Goal: Information Seeking & Learning: Understand process/instructions

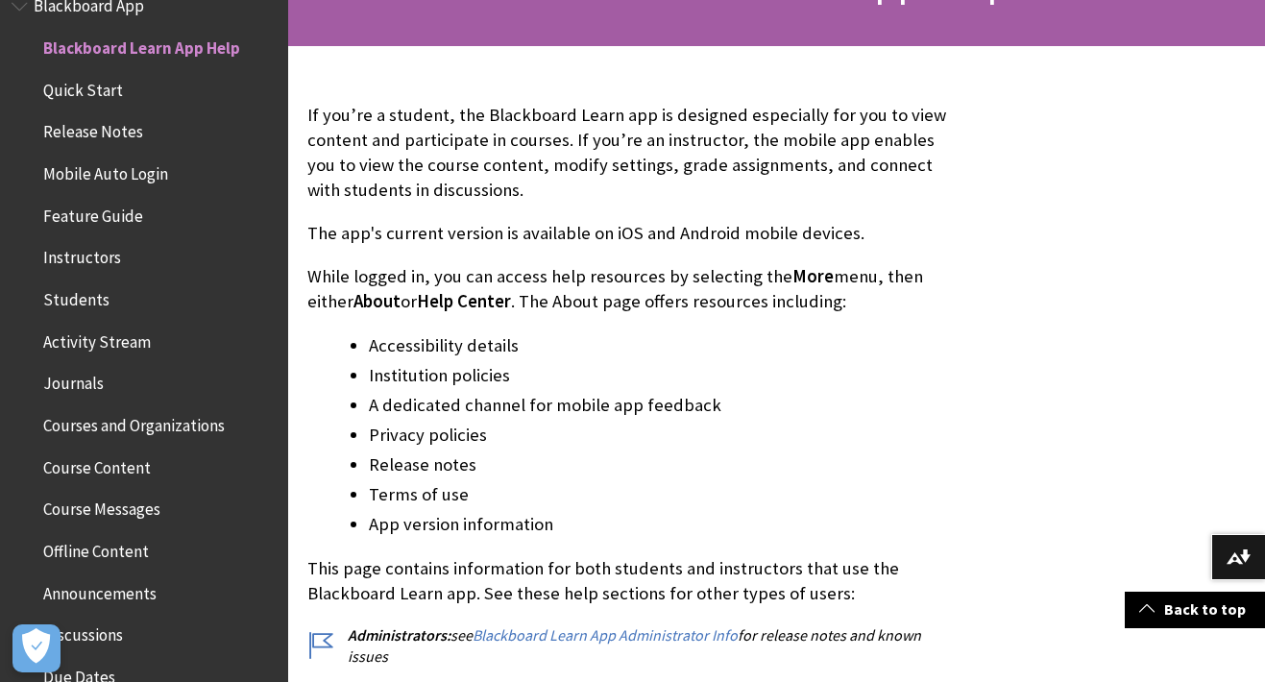
scroll to position [364, 0]
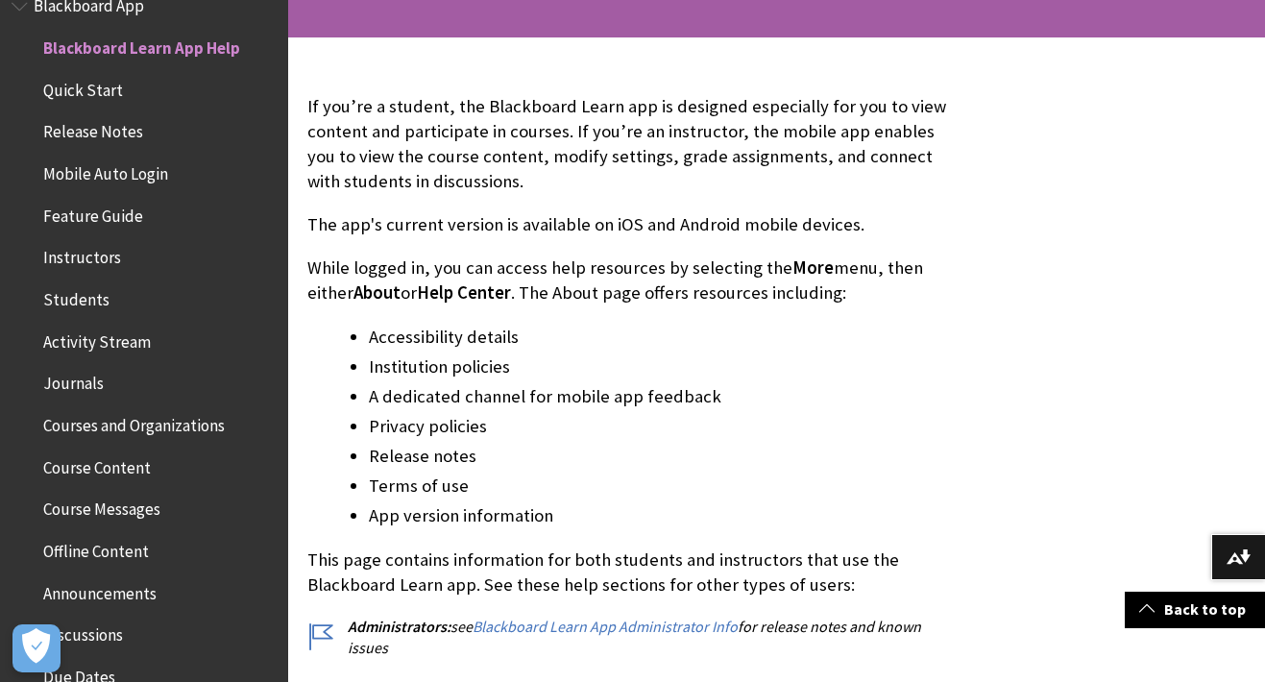
click at [126, 166] on span "Mobile Auto Login" at bounding box center [105, 170] width 125 height 26
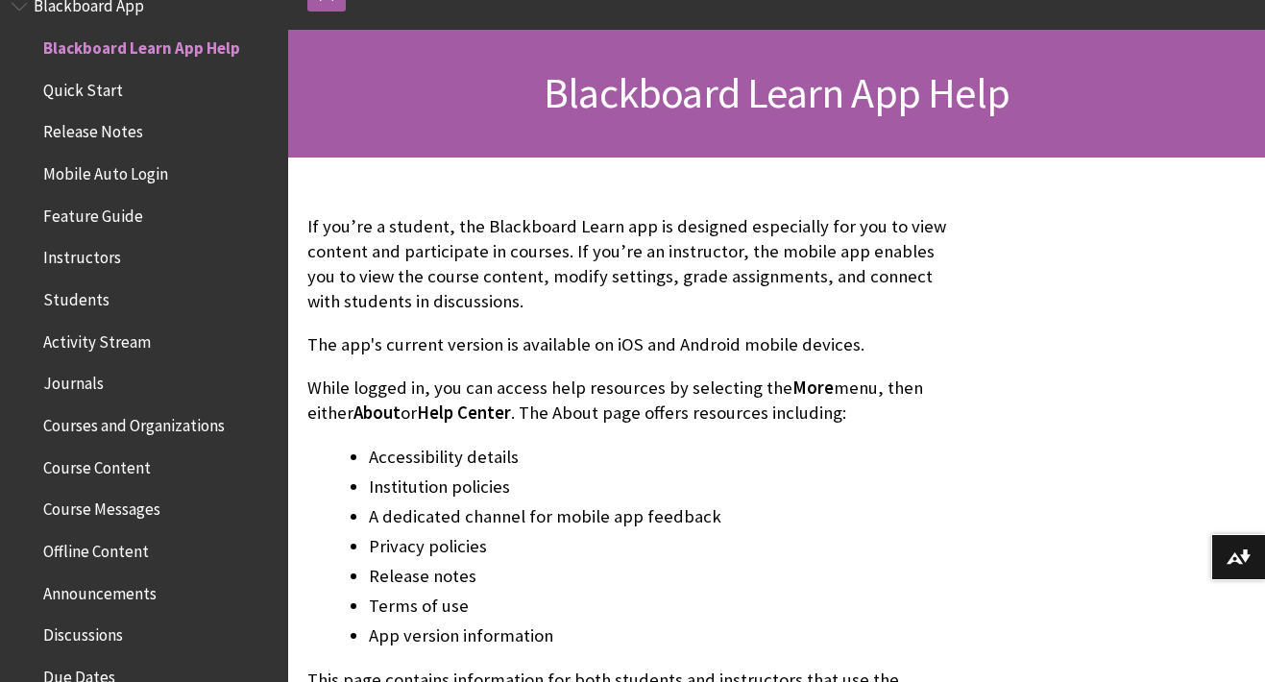
scroll to position [250, 0]
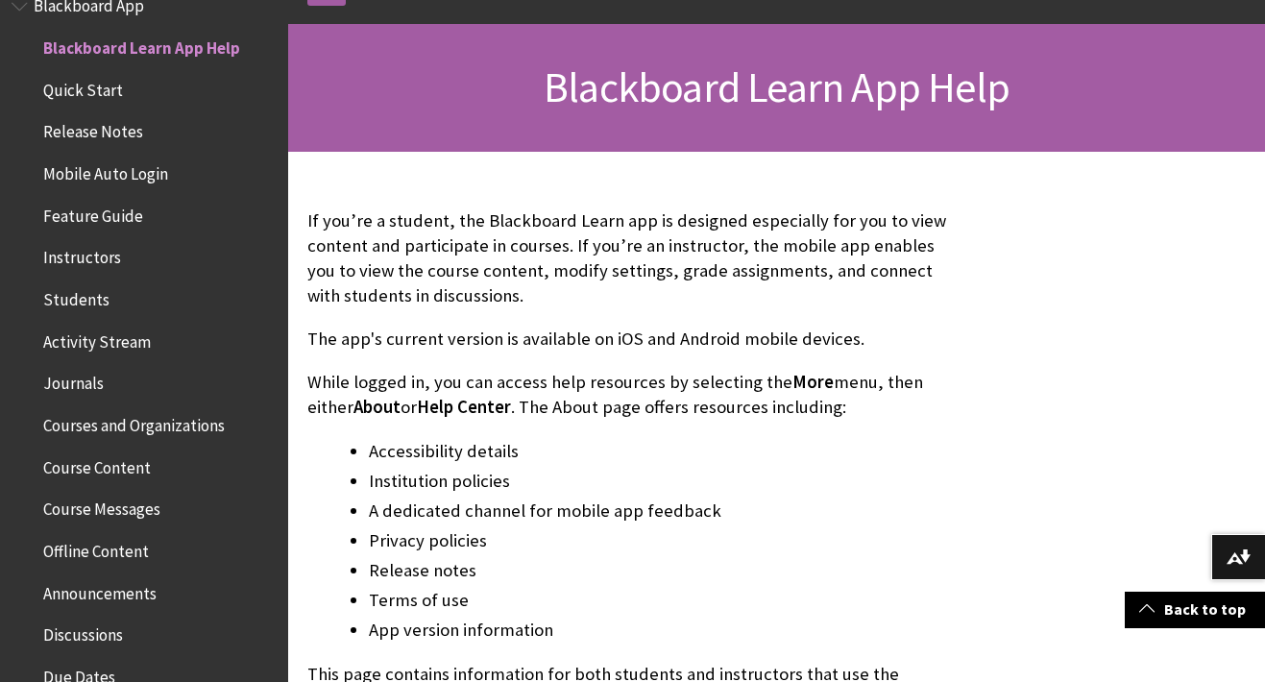
click at [451, 408] on span "Help Center" at bounding box center [464, 407] width 94 height 22
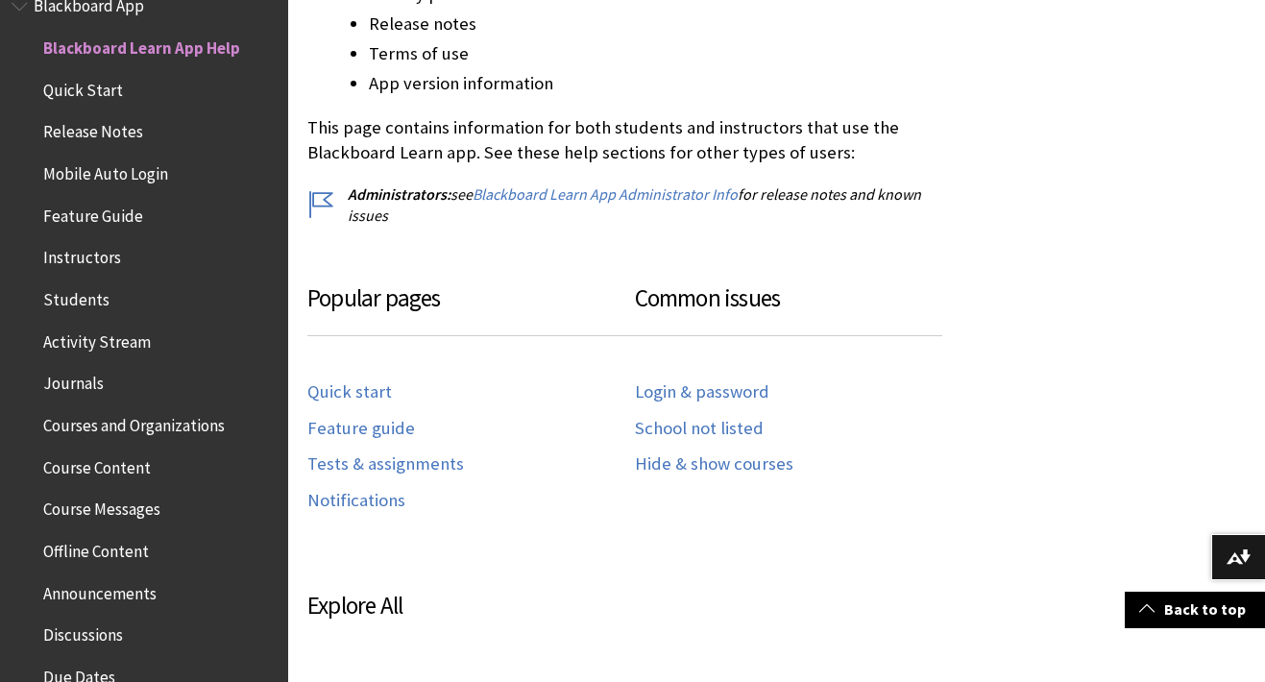
scroll to position [799, 0]
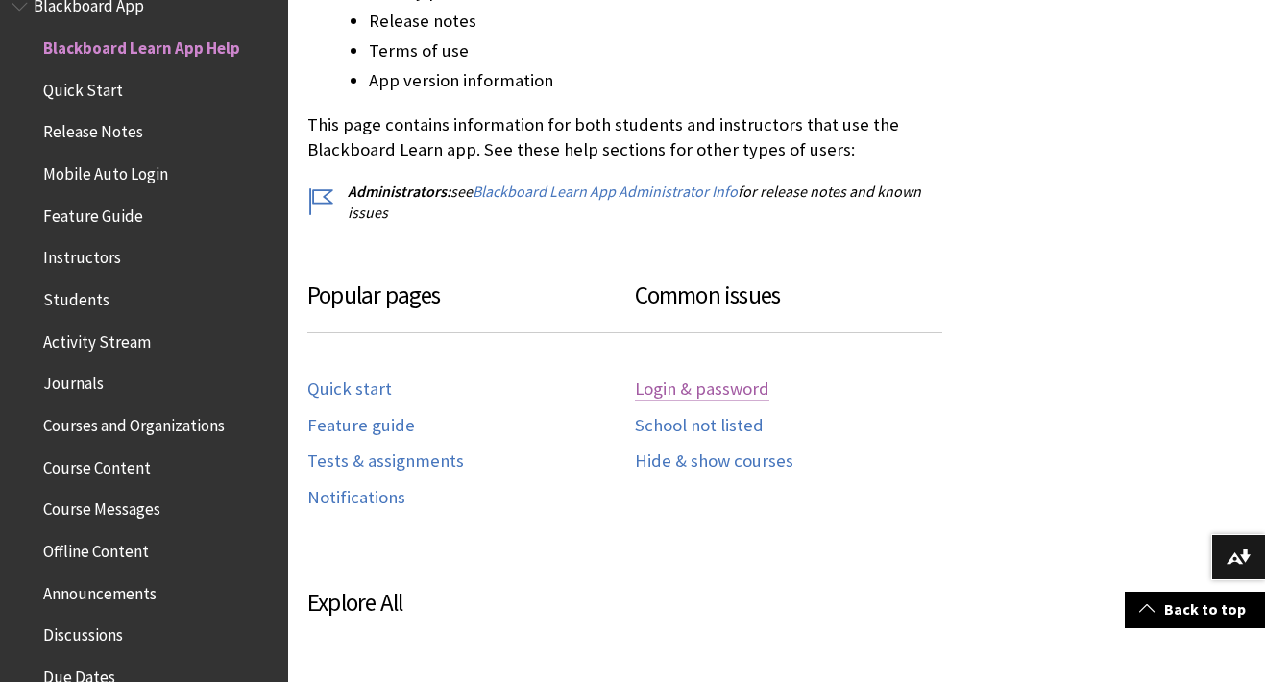
click at [696, 380] on link "Login & password" at bounding box center [702, 389] width 134 height 22
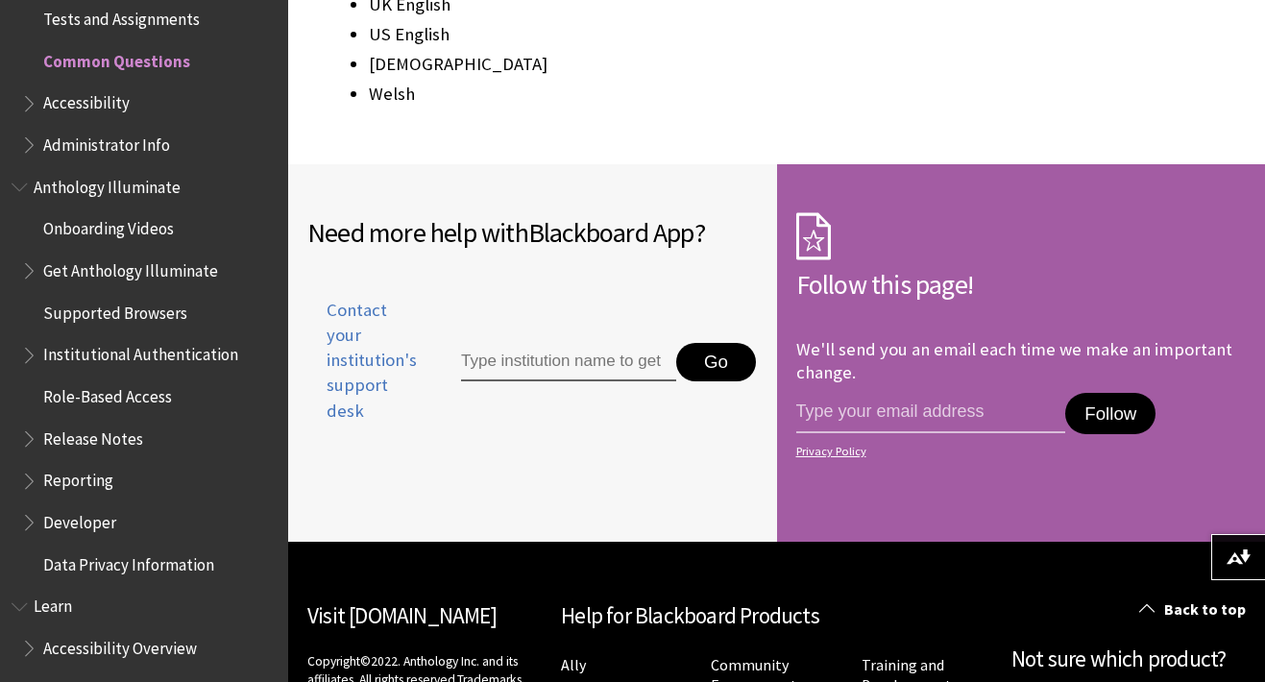
scroll to position [3047, 0]
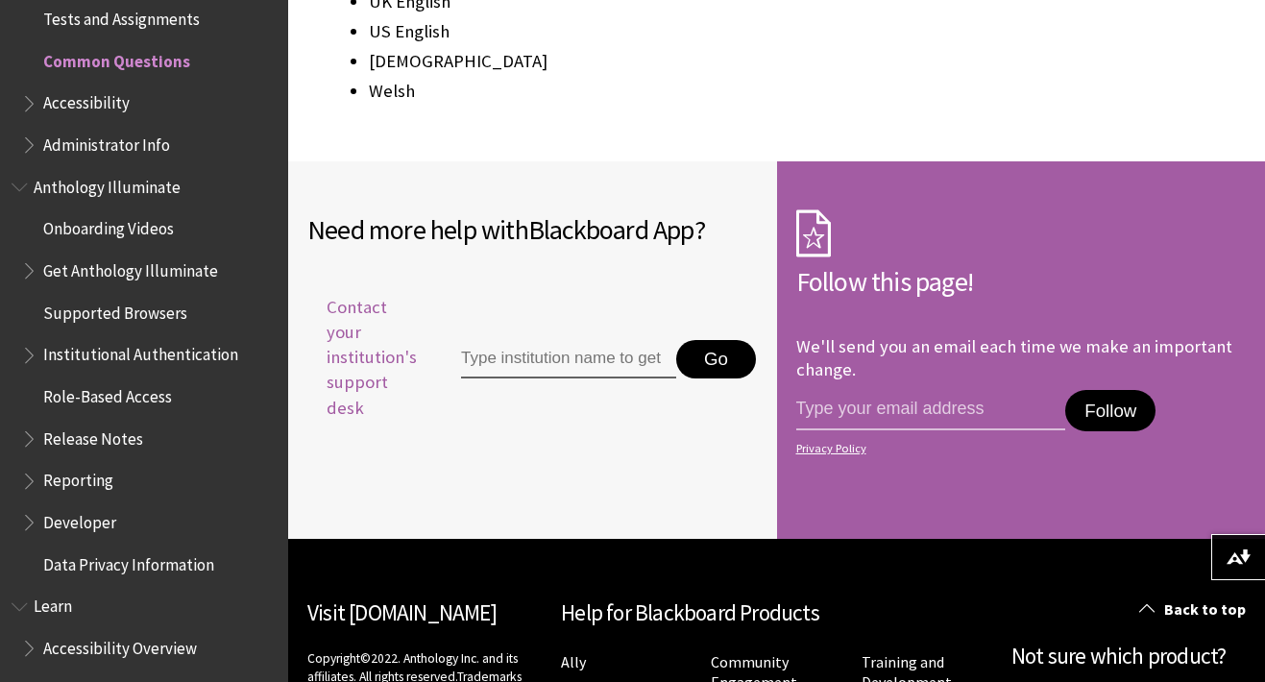
click at [363, 312] on span "Contact your institution's support desk" at bounding box center [361, 358] width 109 height 126
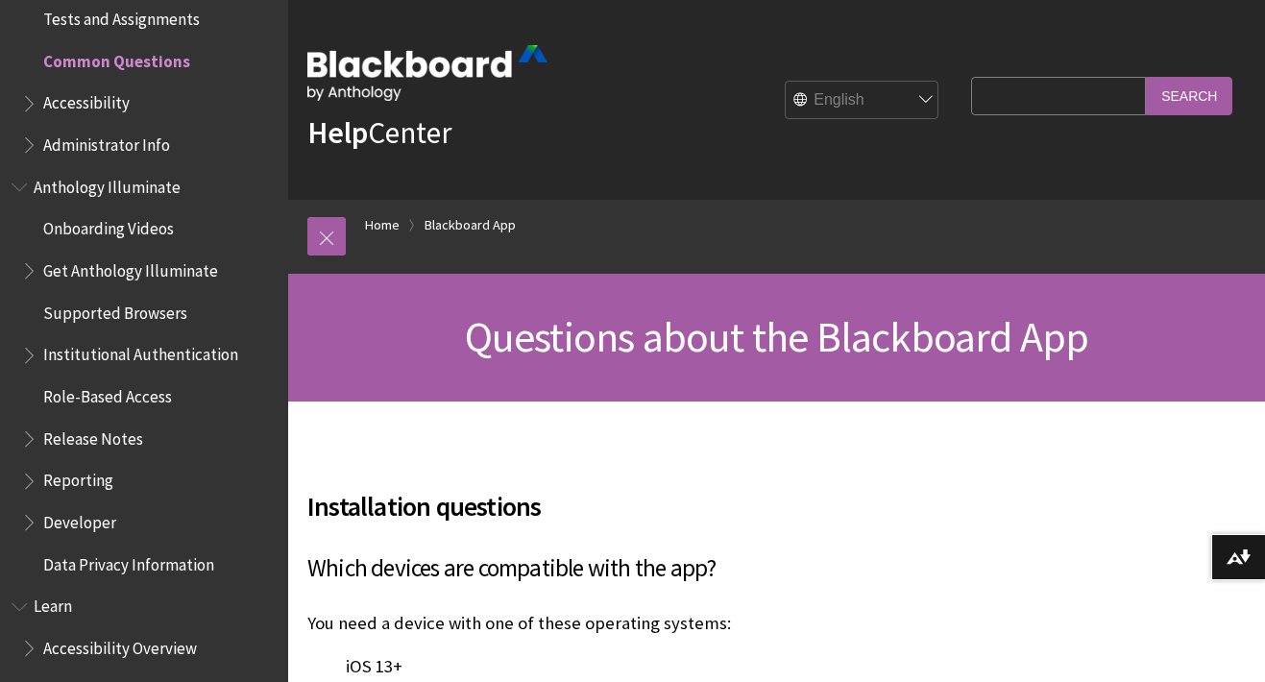
scroll to position [0, 0]
